Goal: Task Accomplishment & Management: Complete application form

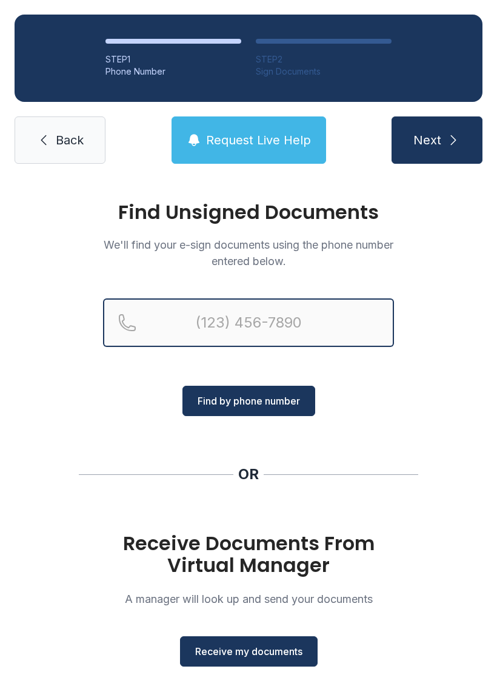
click at [278, 326] on input "Reservation phone number" at bounding box center [248, 322] width 291 height 49
type input "[PHONE_NUMBER]"
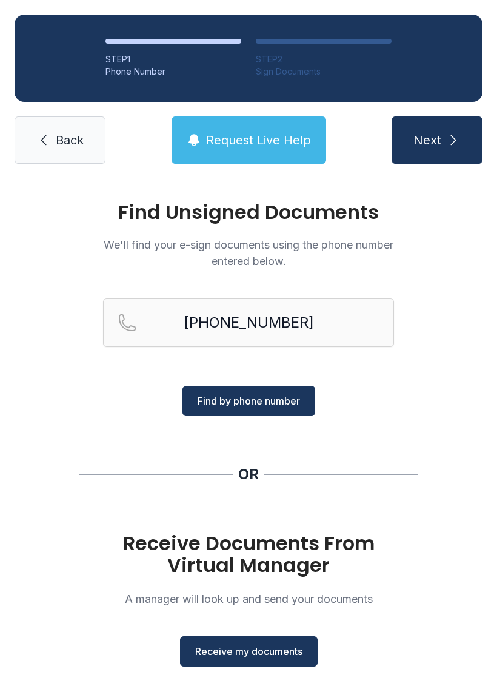
click at [278, 404] on span "Find by phone number" at bounding box center [249, 401] width 103 height 15
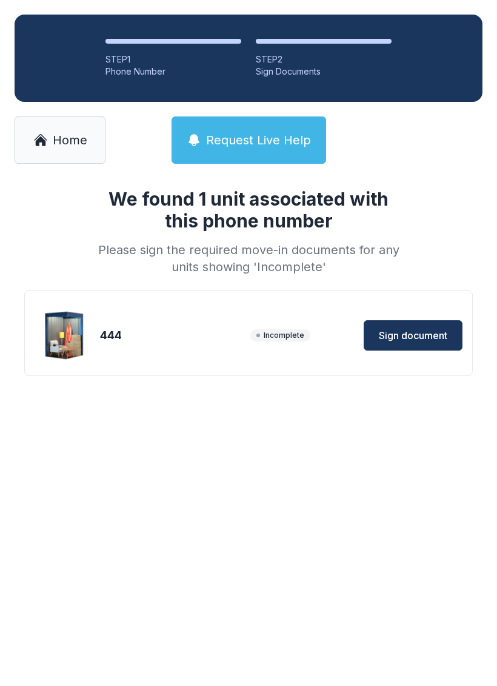
click at [419, 327] on button "Sign document" at bounding box center [413, 335] width 99 height 30
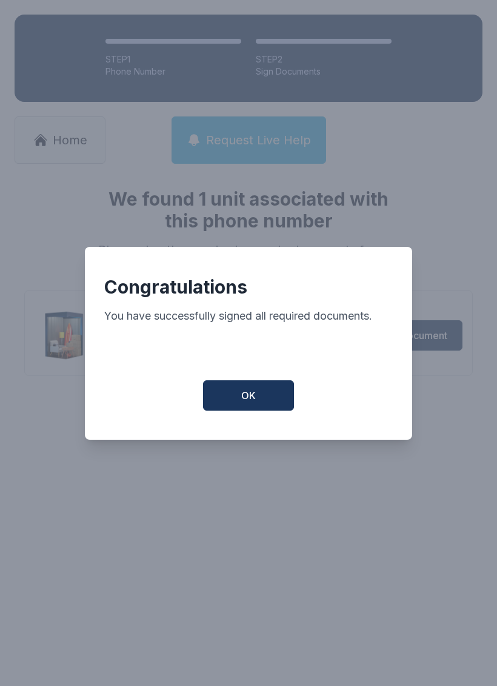
click at [279, 396] on button "OK" at bounding box center [248, 395] width 91 height 30
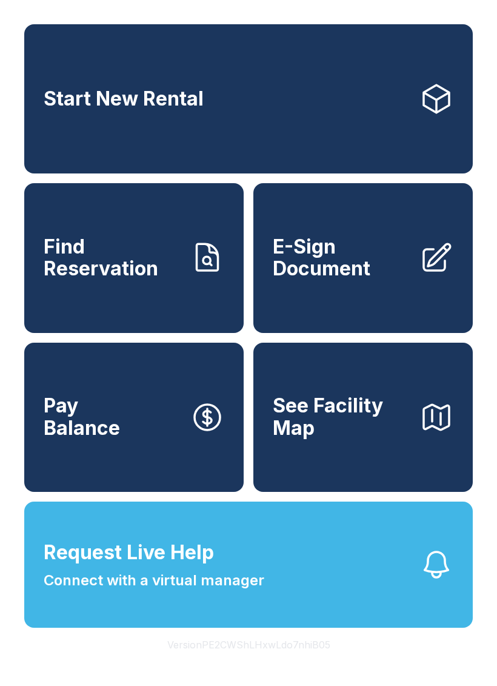
click at [376, 280] on span "E-Sign Document" at bounding box center [341, 258] width 137 height 44
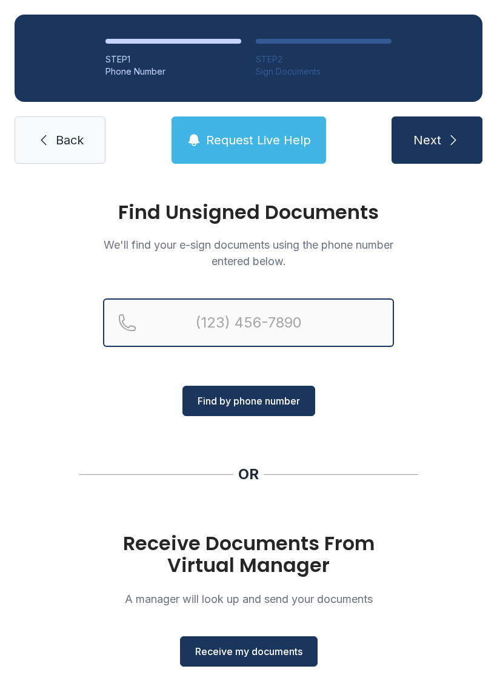
click at [230, 321] on input "Reservation phone number" at bounding box center [248, 322] width 291 height 49
type input "("
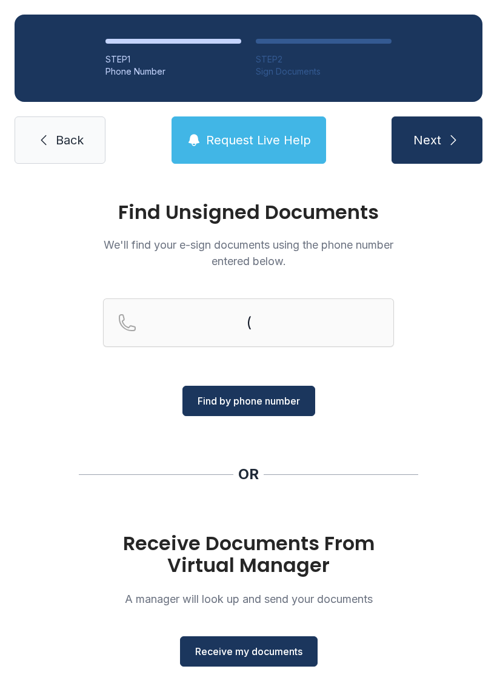
click at [470, 348] on div "Find Unsigned Documents We'll find your e-sign documents using the phone number…" at bounding box center [248, 446] width 497 height 537
click at [261, 656] on span "Receive my documents" at bounding box center [248, 651] width 107 height 15
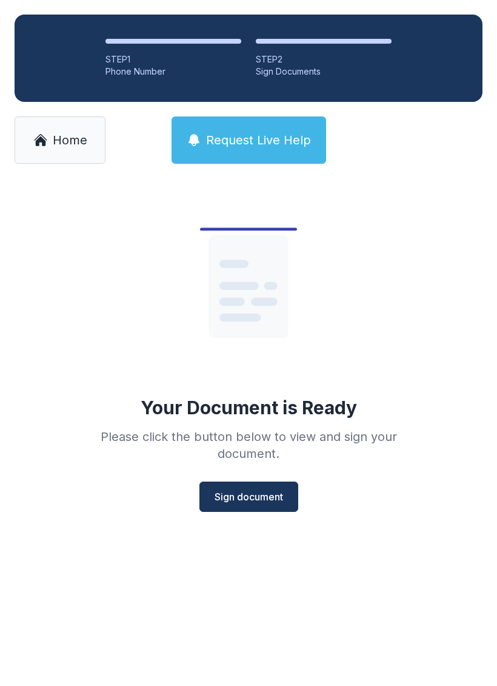
click at [284, 490] on button "Sign document" at bounding box center [249, 497] width 99 height 30
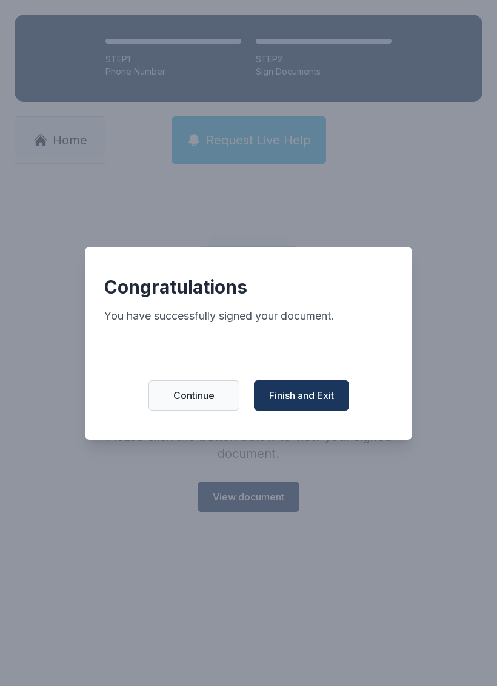
click at [291, 399] on span "Finish and Exit" at bounding box center [301, 395] width 65 height 15
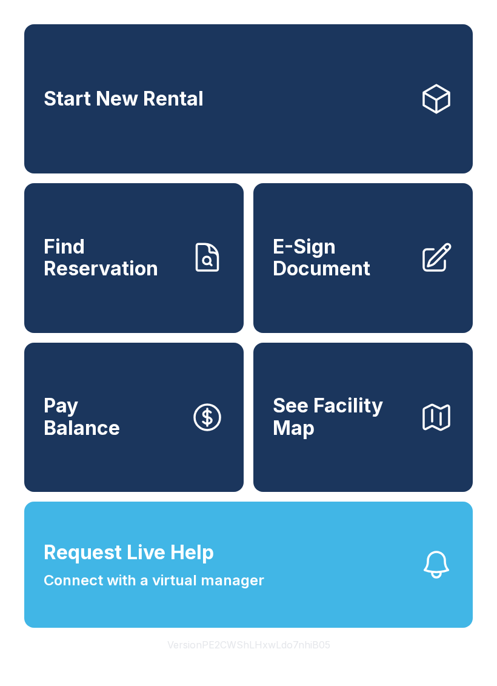
click at [394, 439] on span "See Facility Map" at bounding box center [341, 417] width 137 height 44
click at [202, 591] on span "Connect with a virtual manager" at bounding box center [154, 581] width 221 height 22
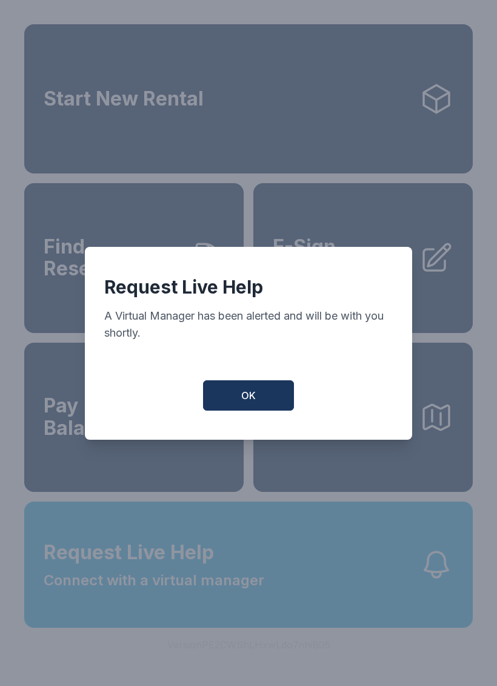
click at [274, 396] on button "OK" at bounding box center [248, 395] width 91 height 30
